Goal: Use online tool/utility

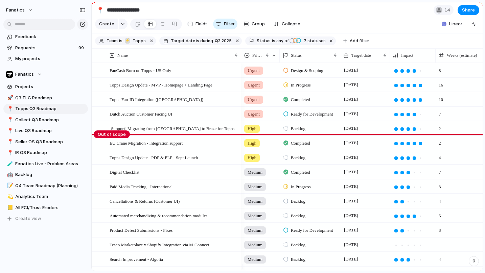
click at [375, 27] on section "Create Fields Filter Group Zoom Collapse Linear" at bounding box center [287, 25] width 391 height 16
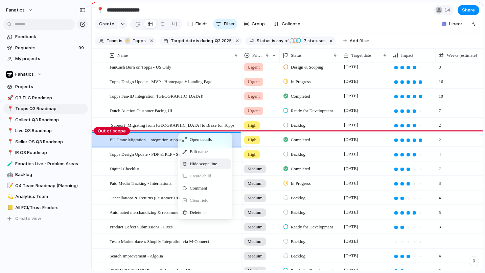
click at [198, 169] on div "Hide scope line" at bounding box center [204, 163] width 51 height 11
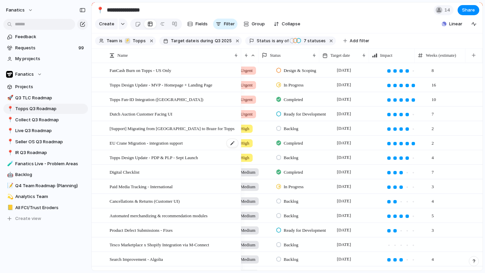
scroll to position [0, 0]
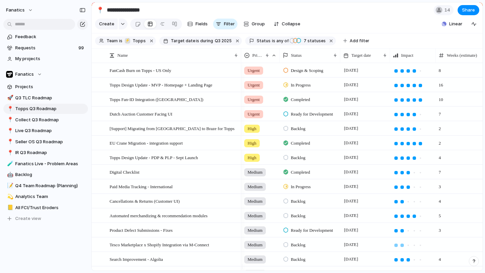
click at [401, 247] on div at bounding box center [401, 245] width 3 height 3
click at [446, 248] on div at bounding box center [460, 245] width 51 height 14
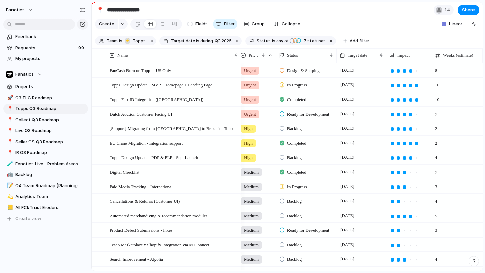
type input "*"
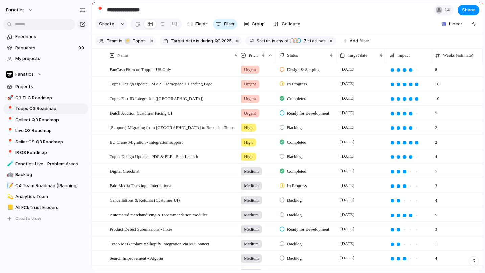
click at [443, 247] on span "1" at bounding box center [457, 242] width 50 height 10
type input "***"
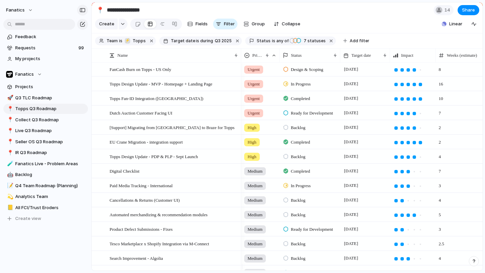
click at [84, 8] on div "button" at bounding box center [82, 10] width 6 height 5
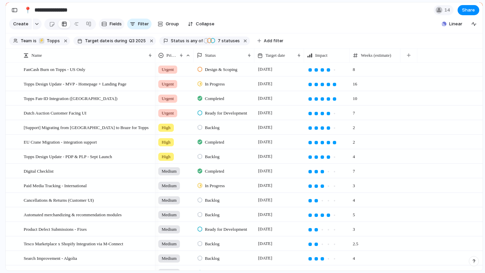
click at [104, 25] on div "button" at bounding box center [103, 23] width 5 height 5
click at [371, 32] on section "Create Fields Filter Group Zoom Collapse Linear" at bounding box center [244, 25] width 476 height 16
